Goal: Information Seeking & Learning: Learn about a topic

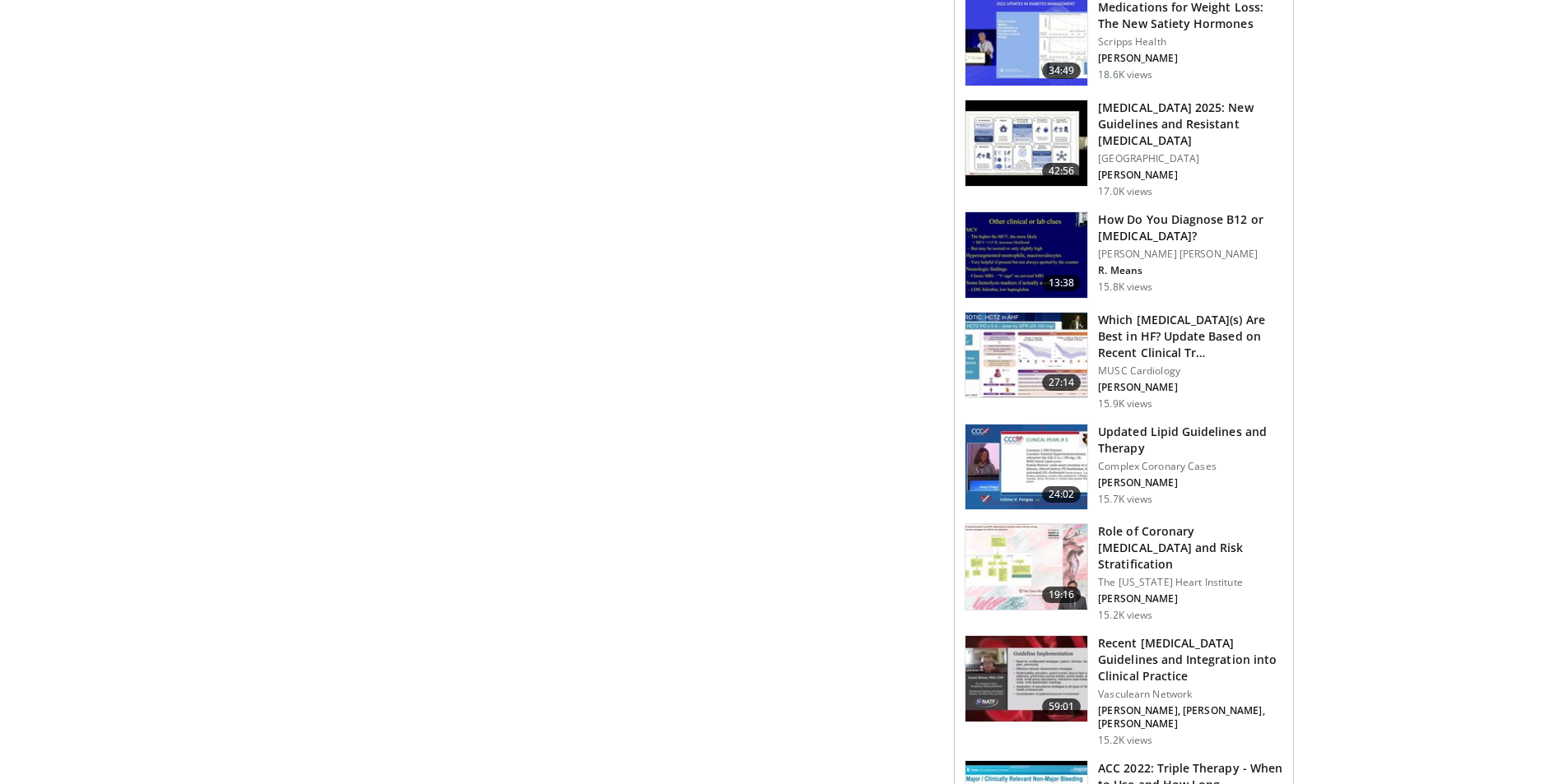
scroll to position [2302, 0]
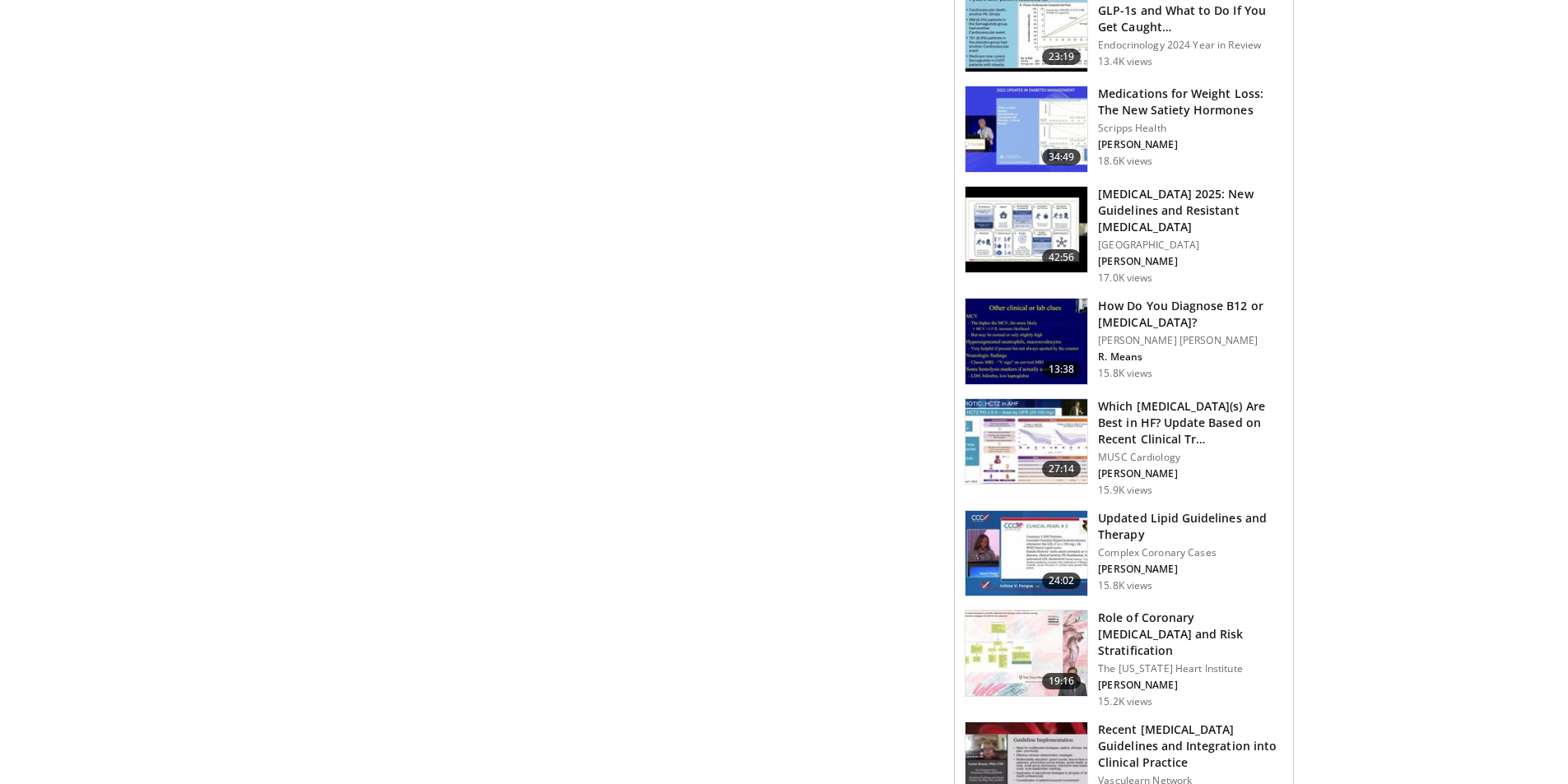
scroll to position [2220, 0]
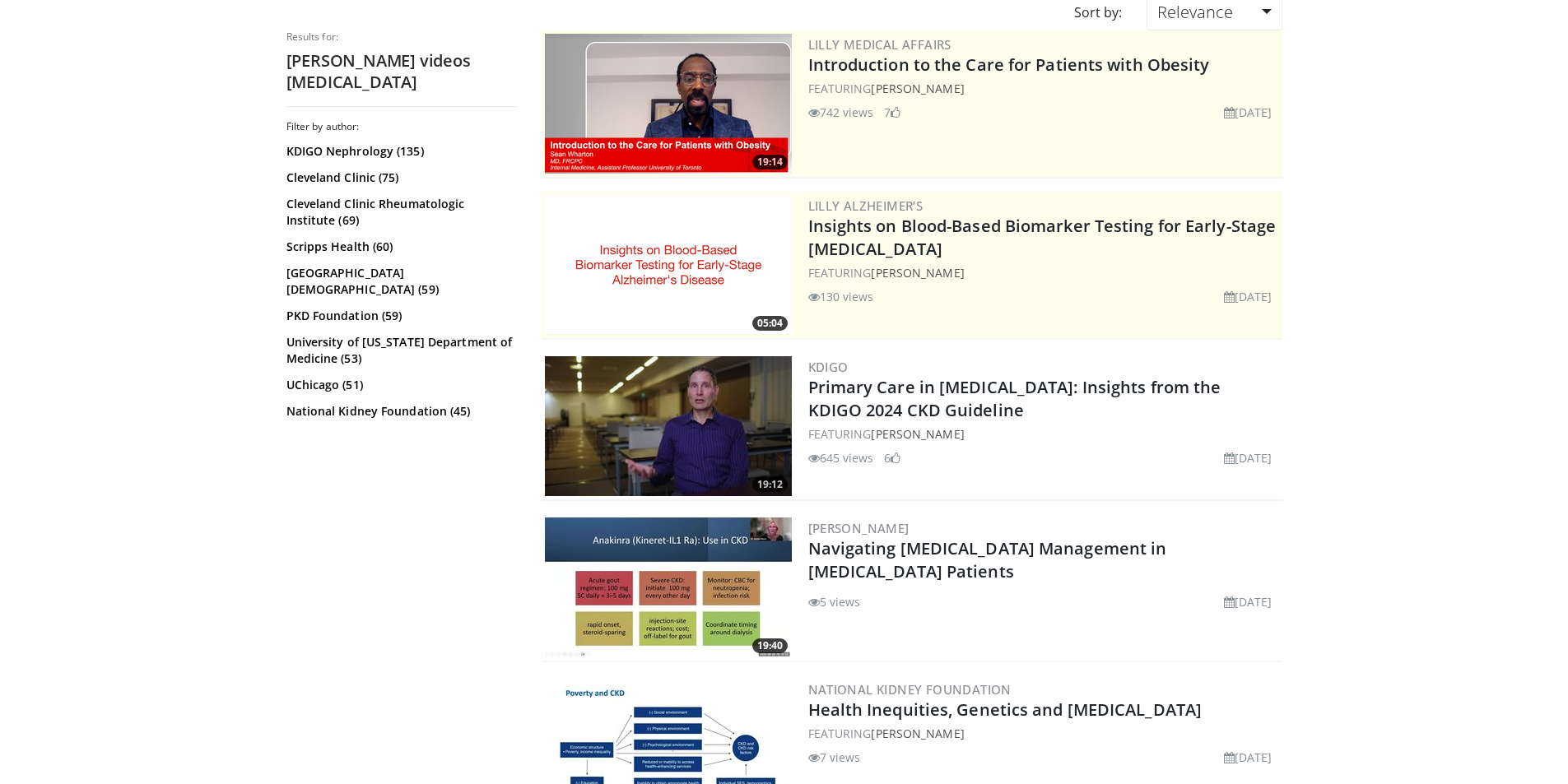
scroll to position [164, 0]
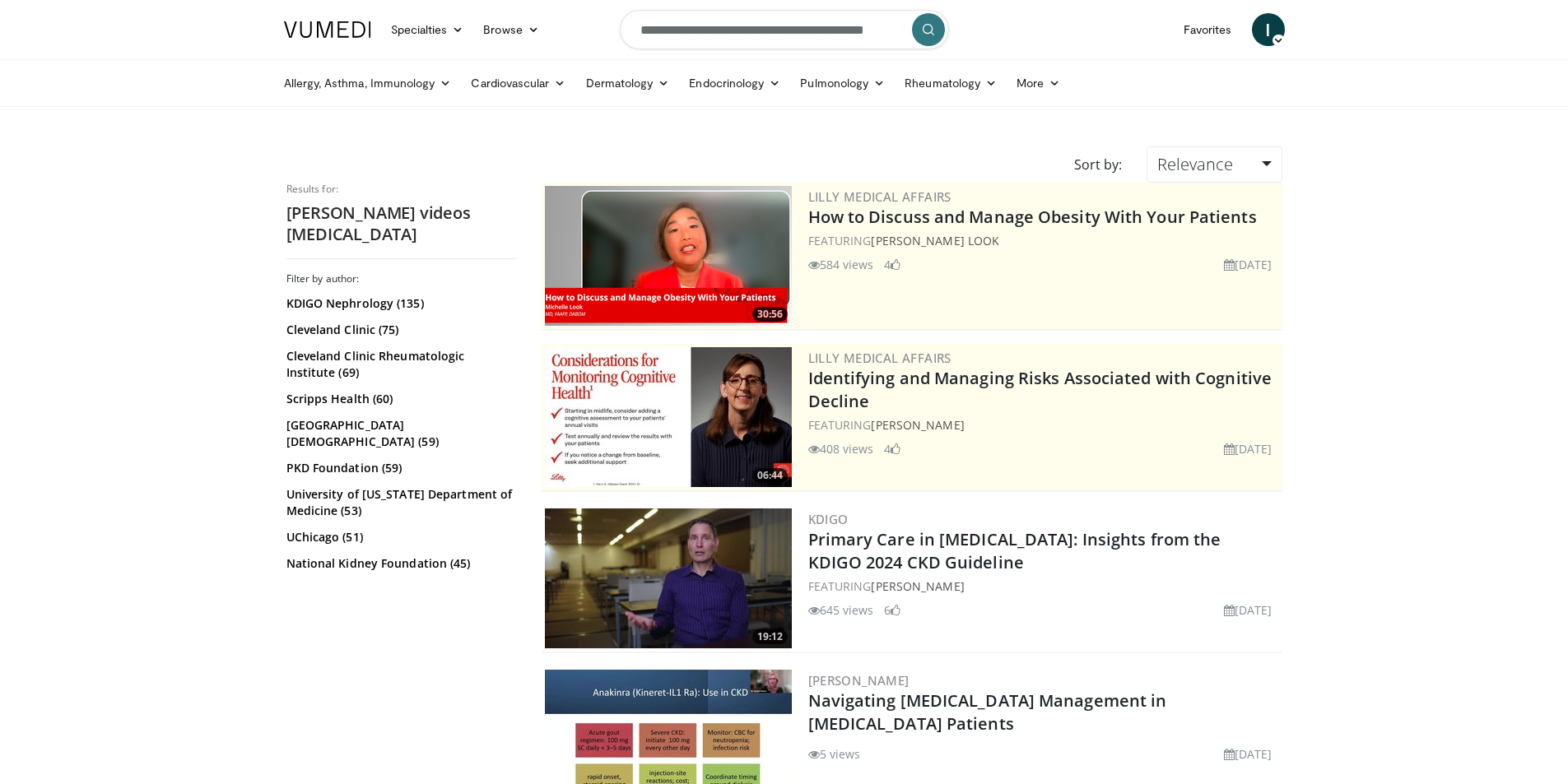
scroll to position [164, 0]
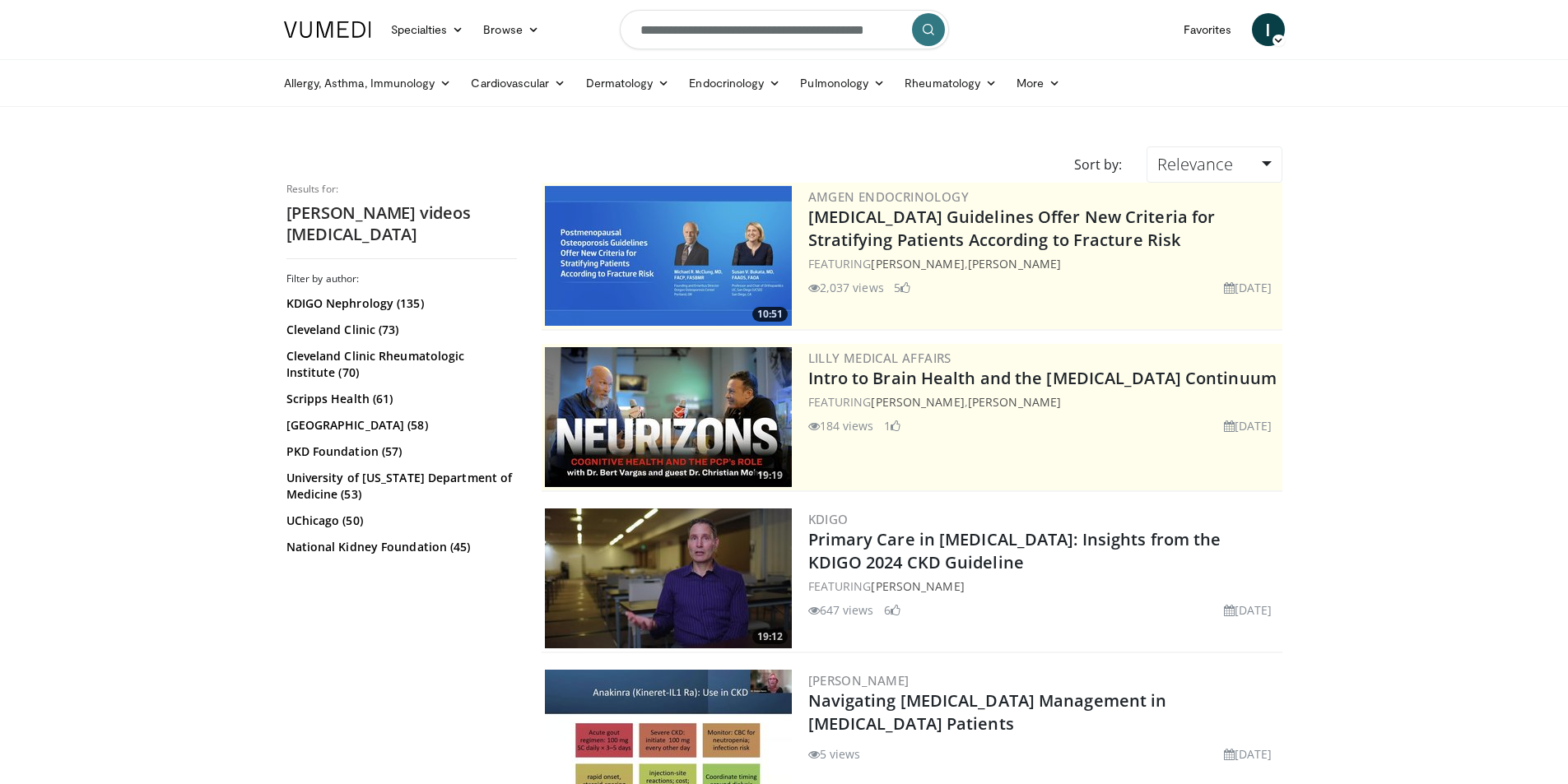
scroll to position [164, 0]
